Goal: Information Seeking & Learning: Learn about a topic

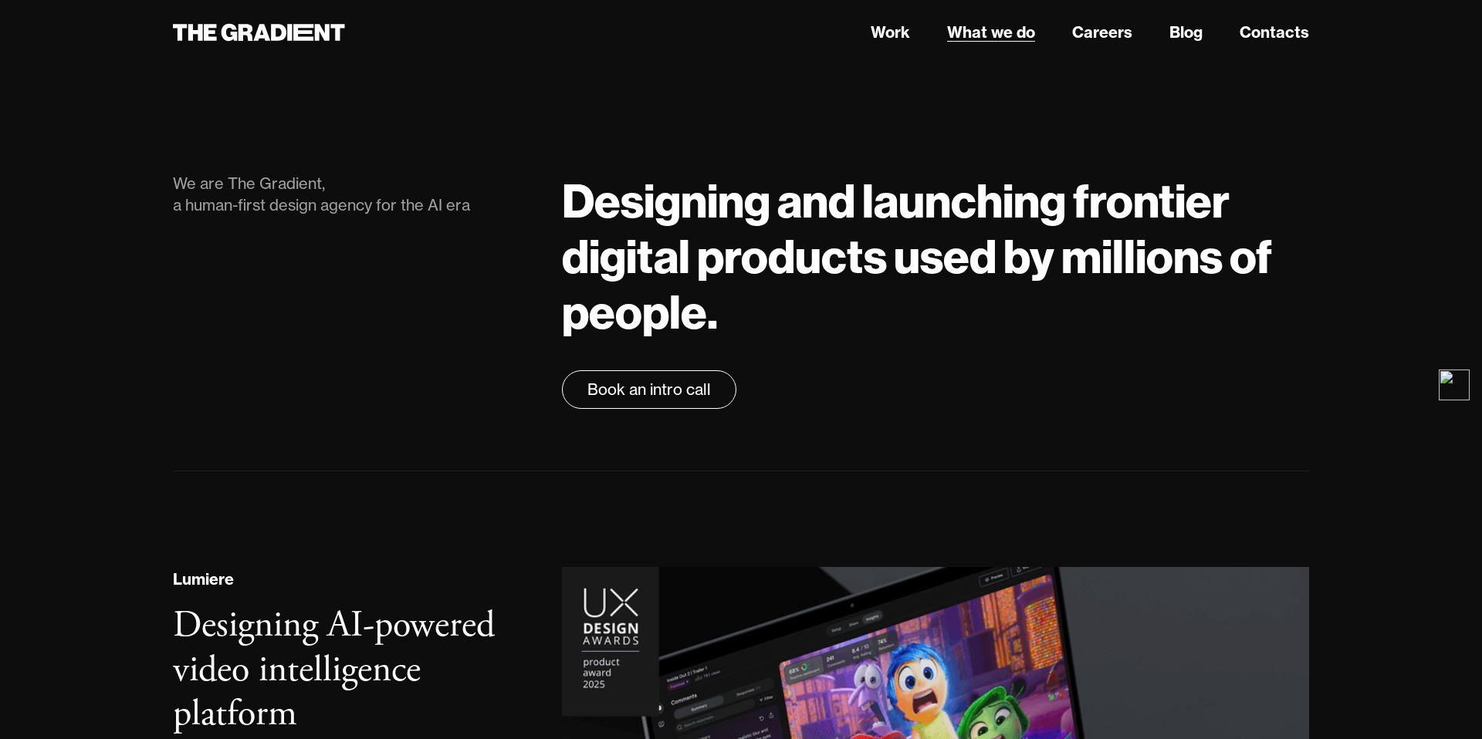
click at [998, 37] on link "What we do" at bounding box center [991, 32] width 88 height 23
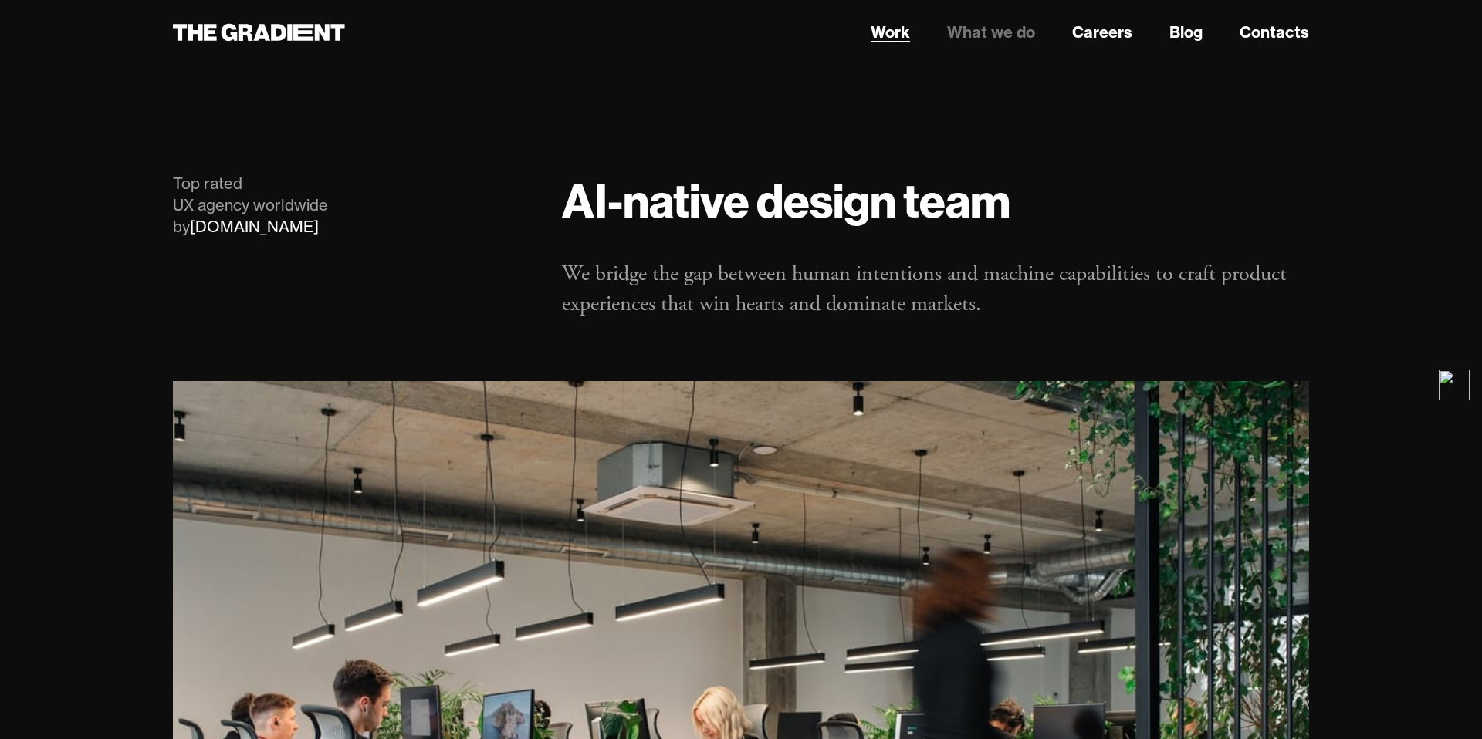
click at [894, 32] on link "Work" at bounding box center [890, 32] width 39 height 23
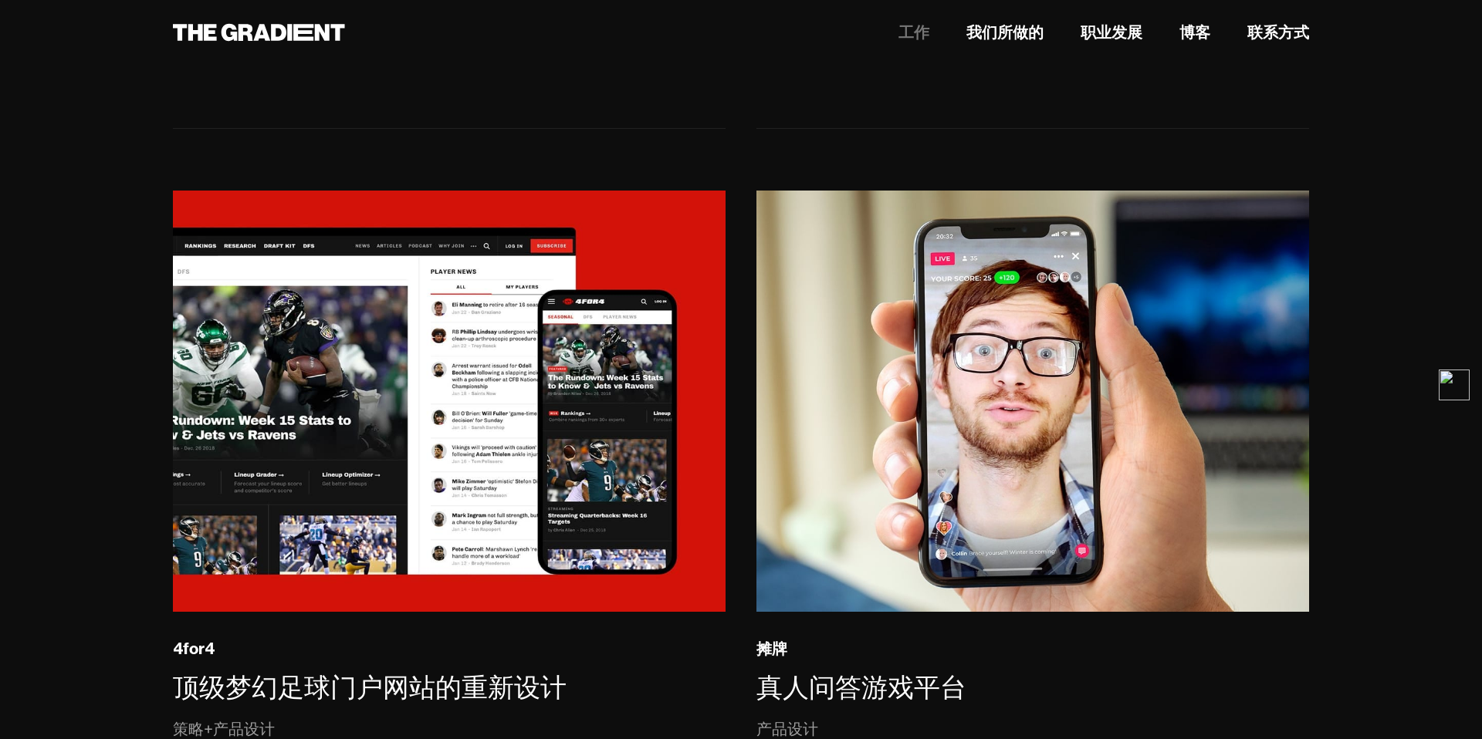
scroll to position [3567, 0]
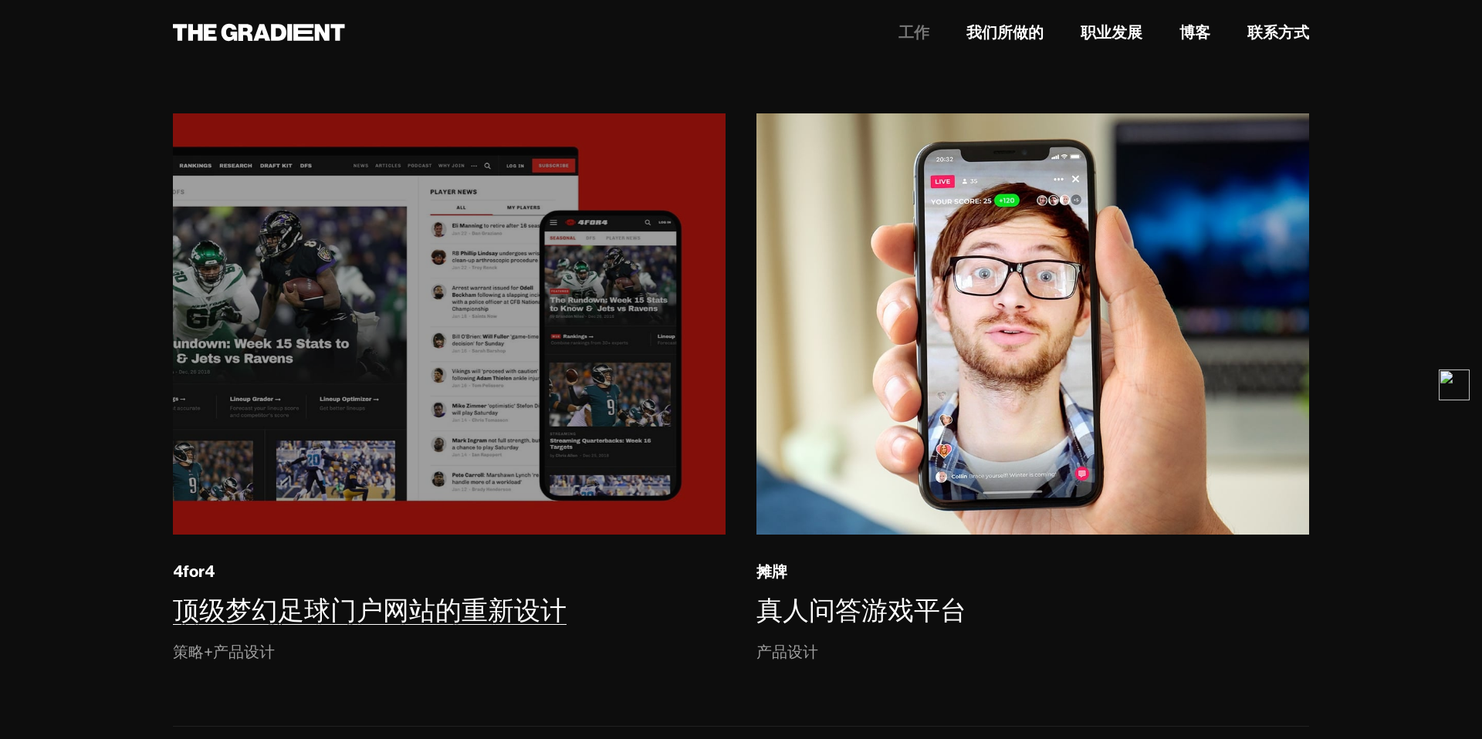
click at [567, 362] on img at bounding box center [448, 324] width 563 height 430
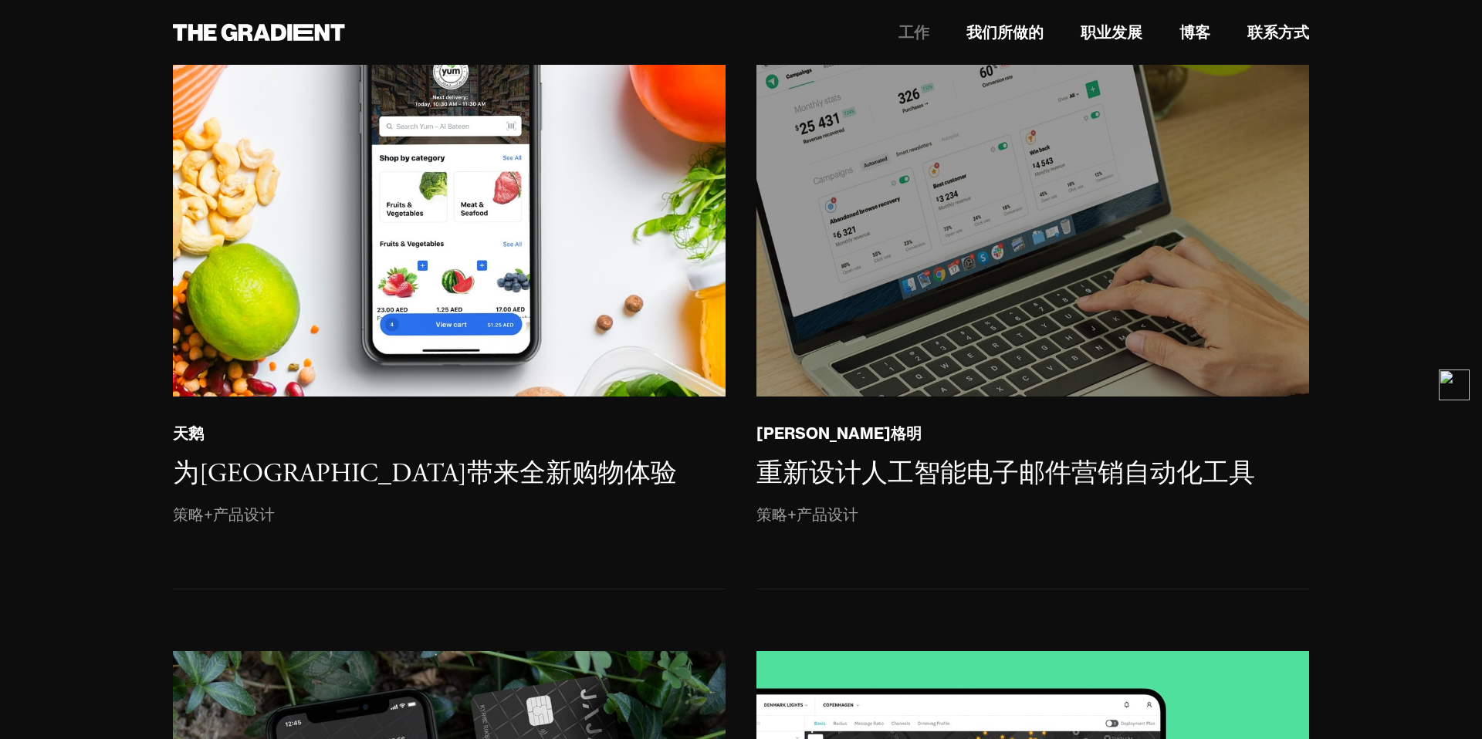
scroll to position [2344, 0]
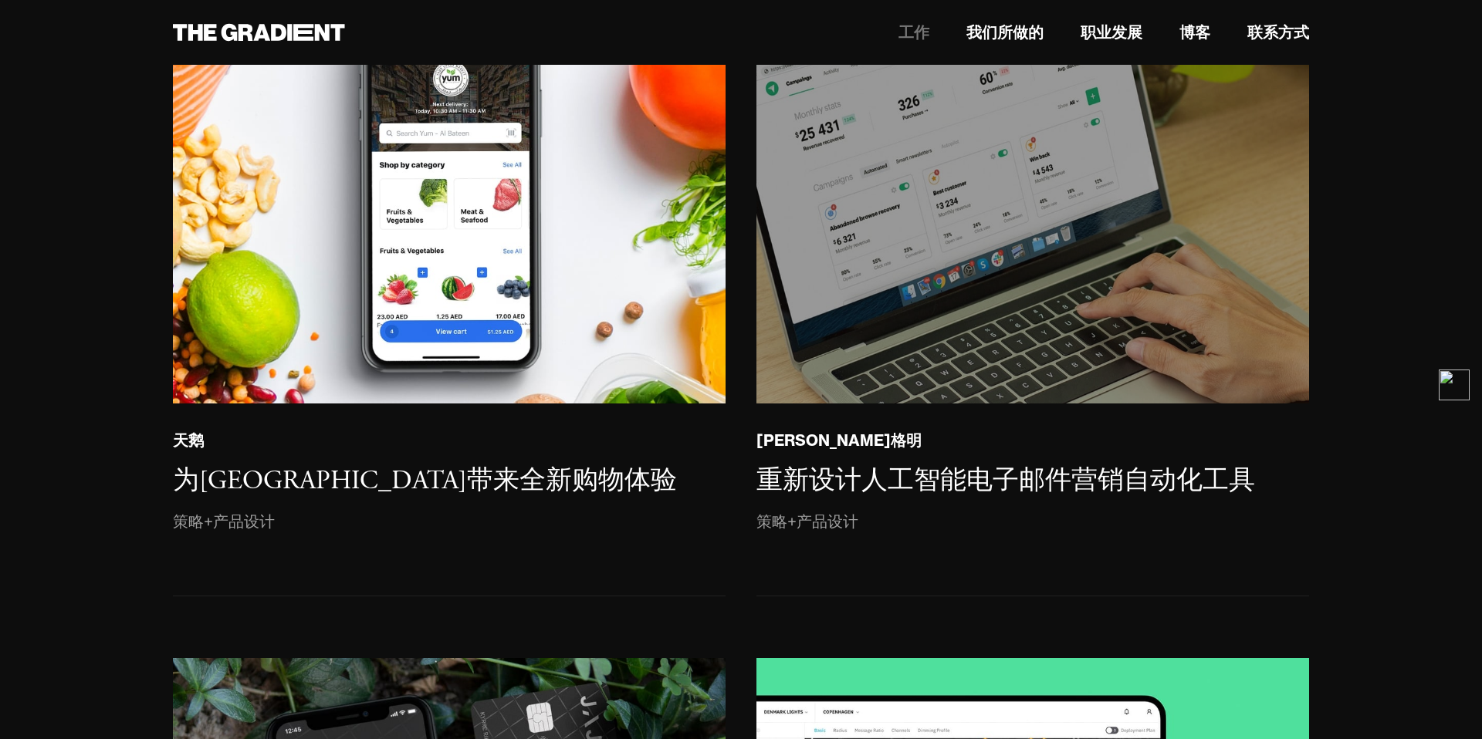
click at [897, 266] on img at bounding box center [1032, 192] width 563 height 432
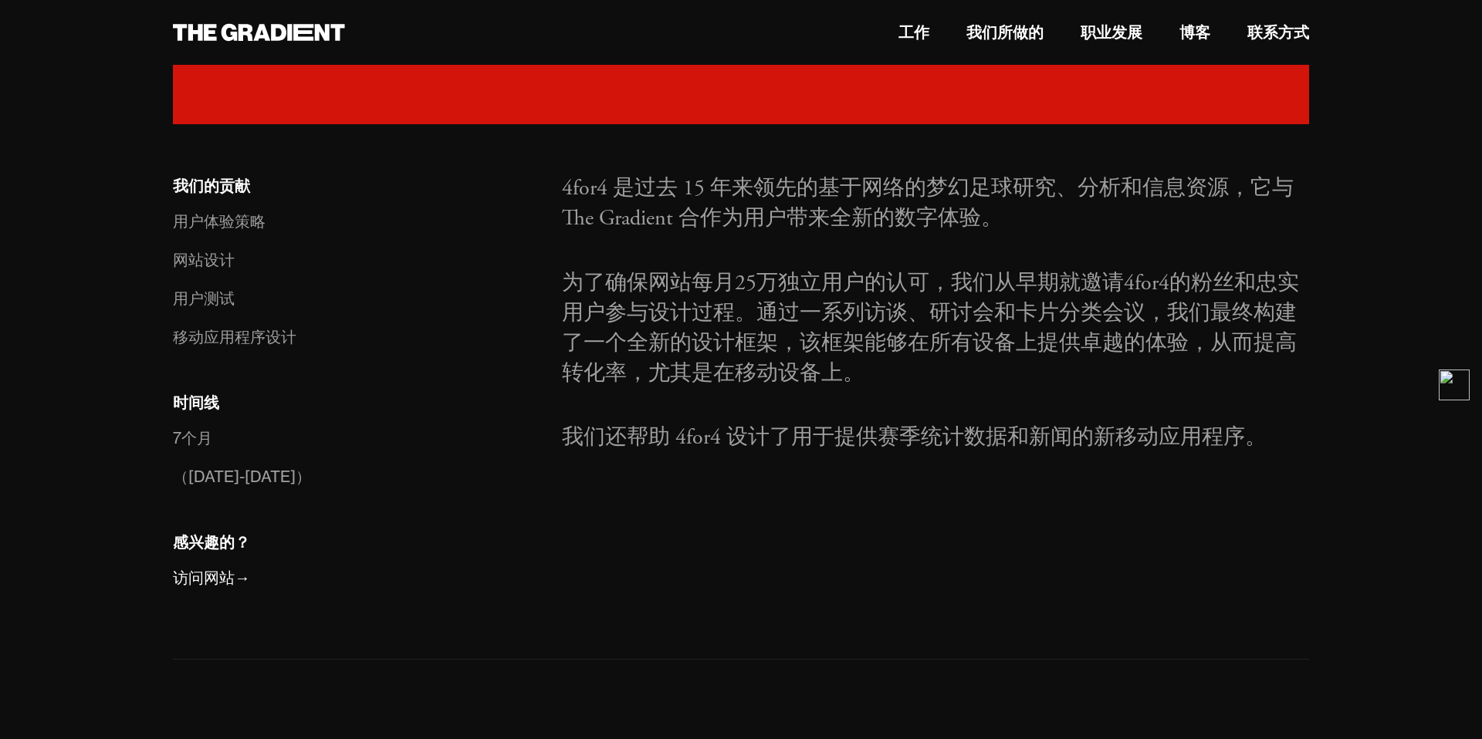
scroll to position [932, 0]
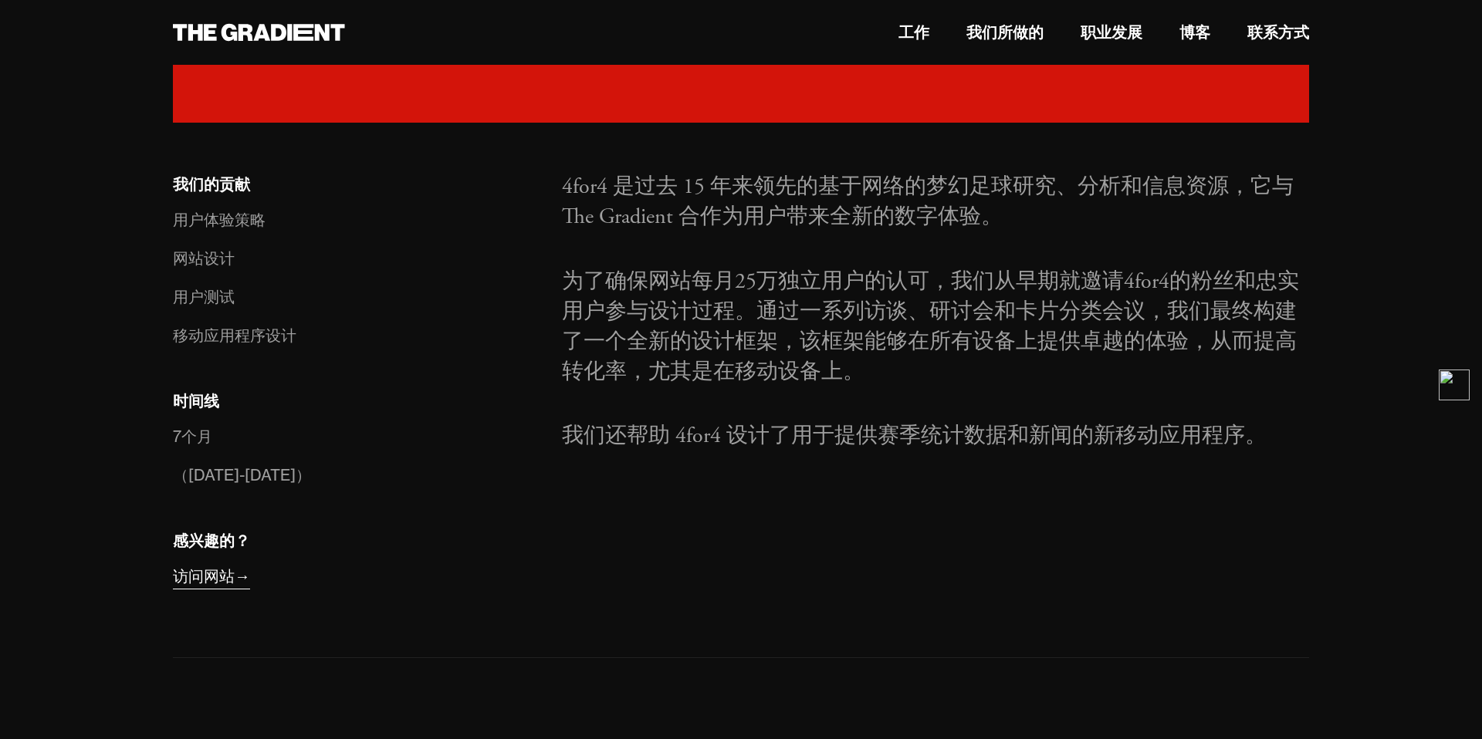
click at [191, 580] on font "访问网站" at bounding box center [204, 576] width 62 height 19
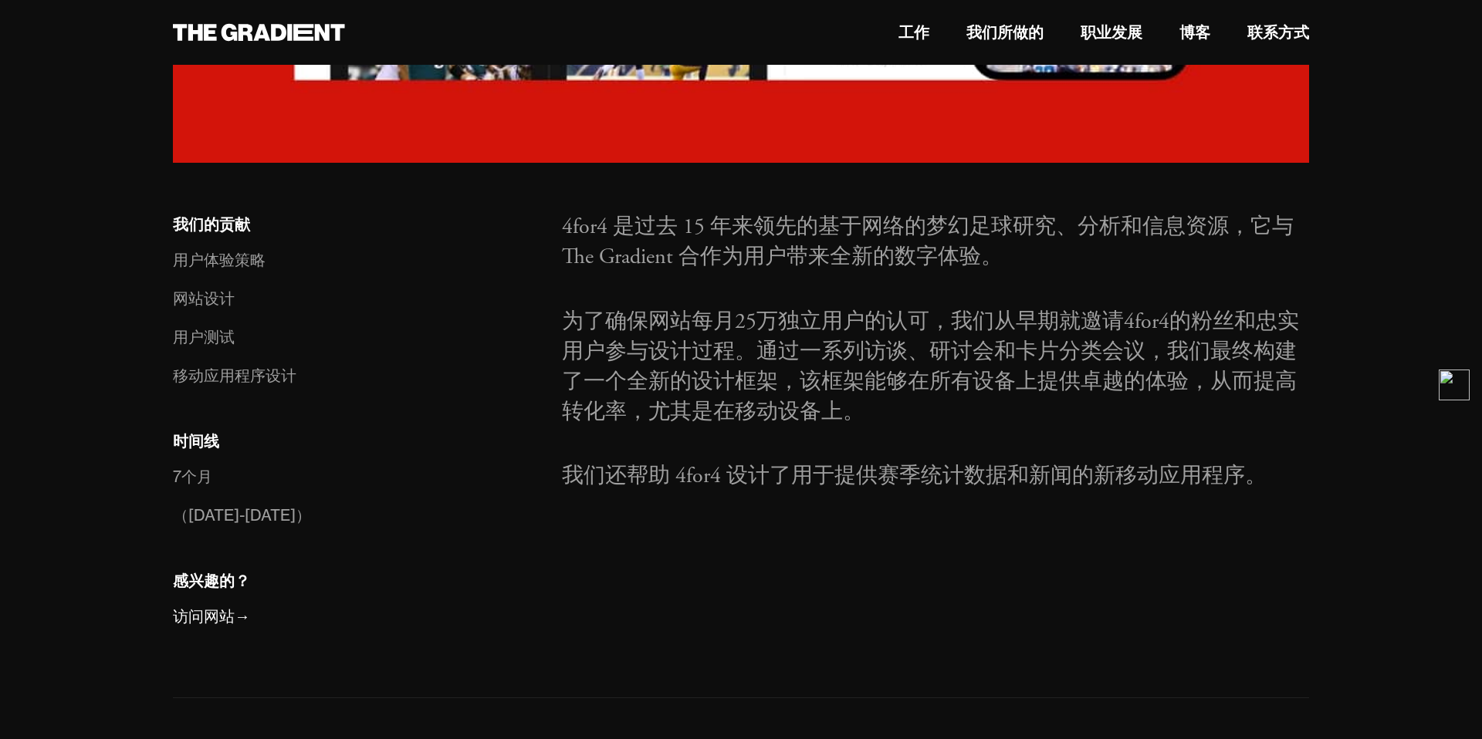
scroll to position [0, 0]
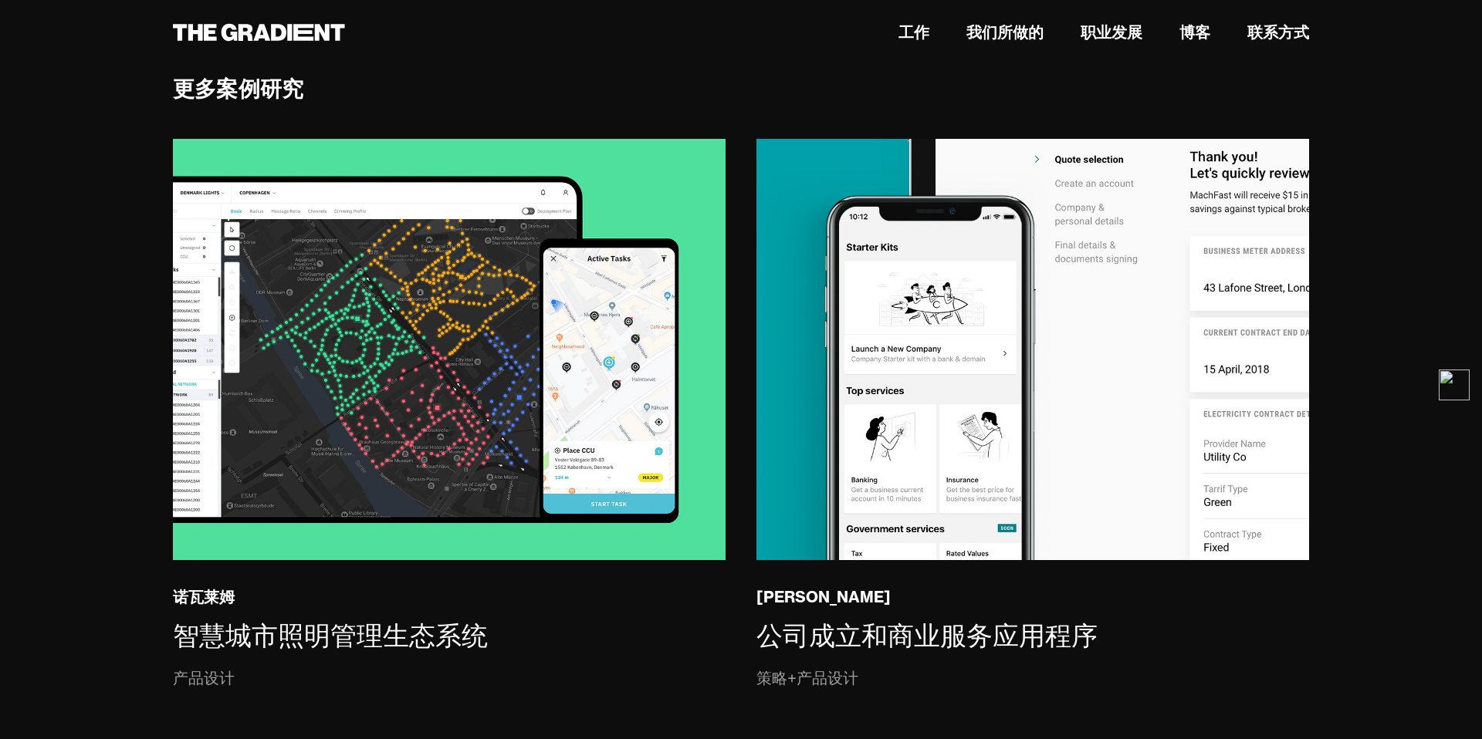
scroll to position [9190, 0]
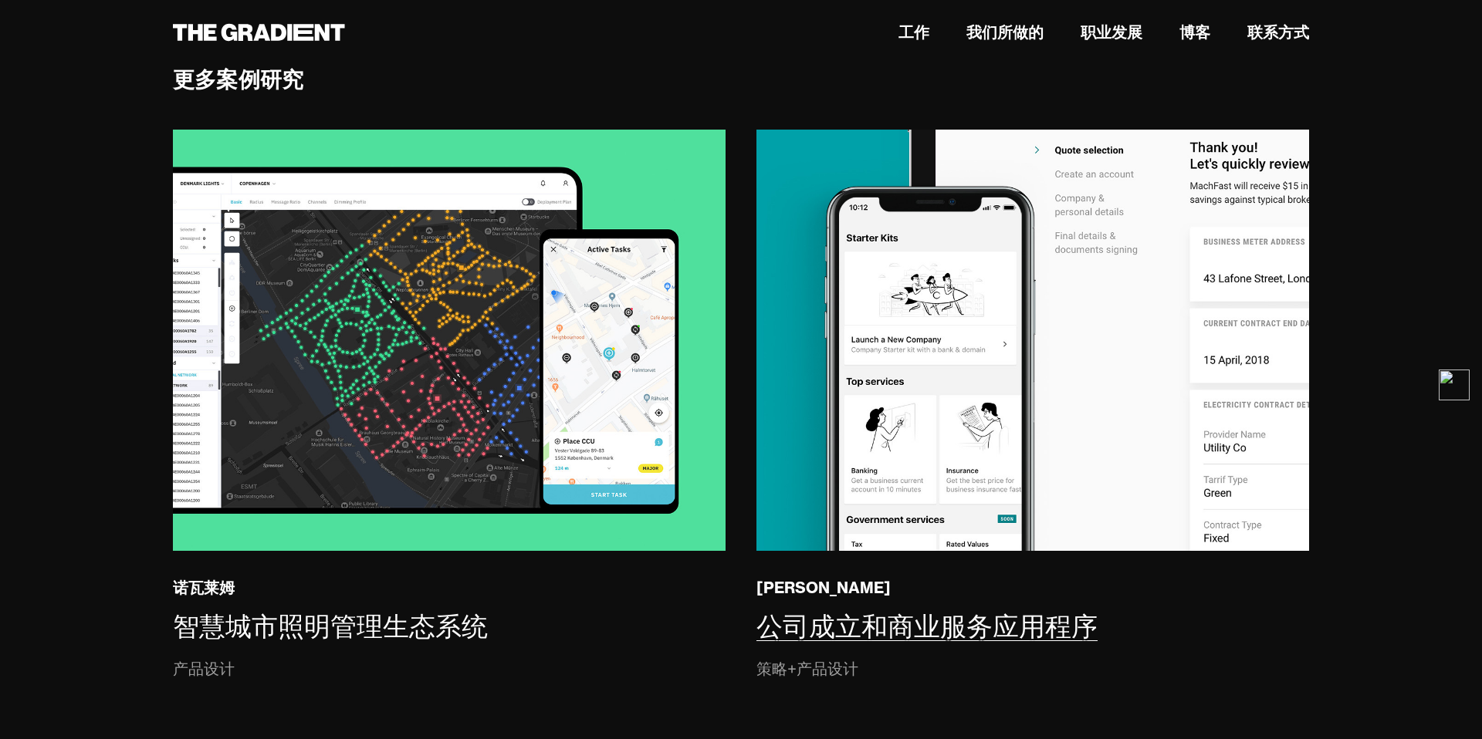
click at [945, 612] on font "公司成立和商业服务应用程序" at bounding box center [926, 628] width 341 height 33
